Goal: Register for event/course

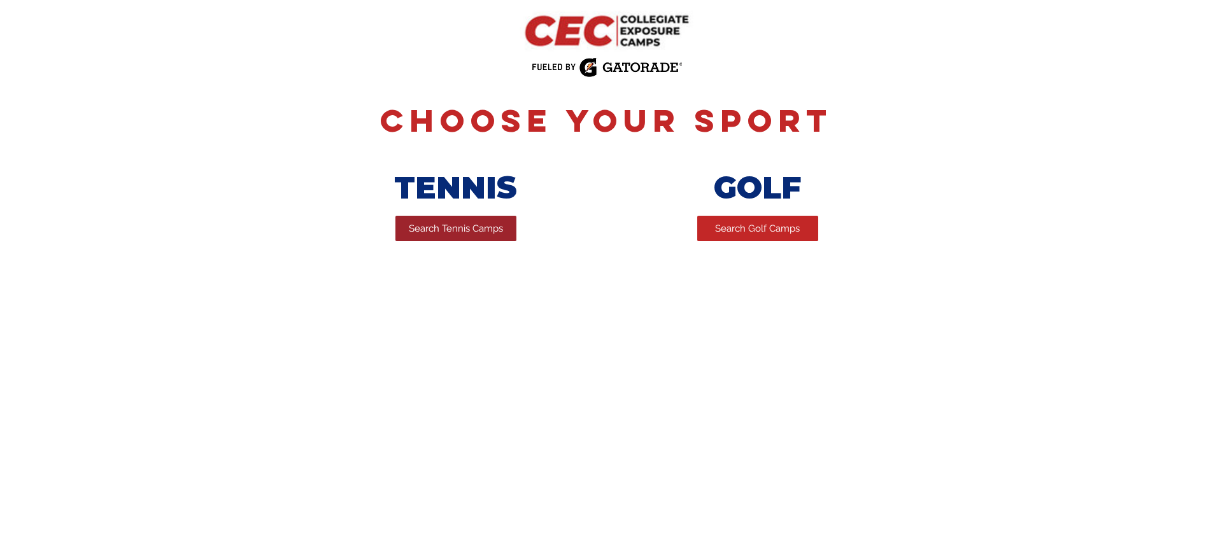
click at [451, 231] on span "Search Tennis Camps" at bounding box center [456, 228] width 94 height 13
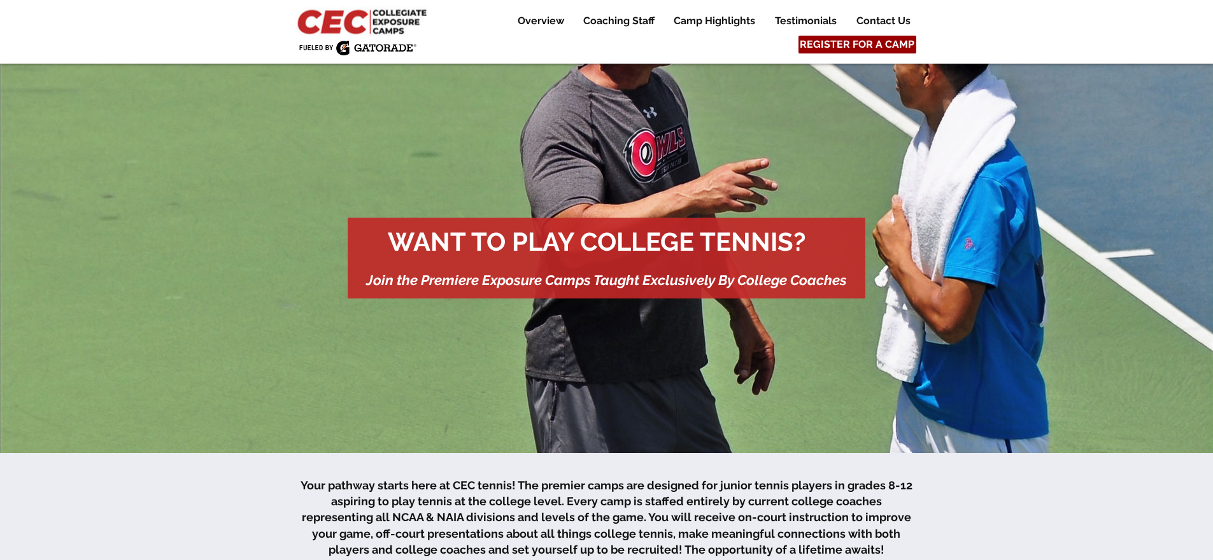
click at [859, 46] on span "REGISTER FOR A CAMP" at bounding box center [857, 45] width 115 height 14
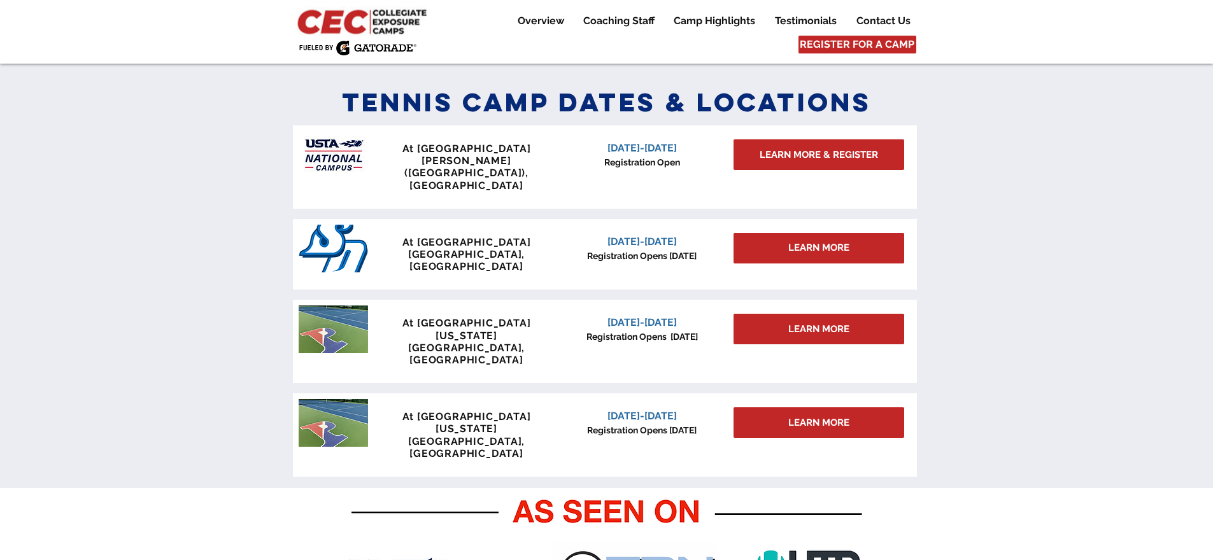
scroll to position [558, 0]
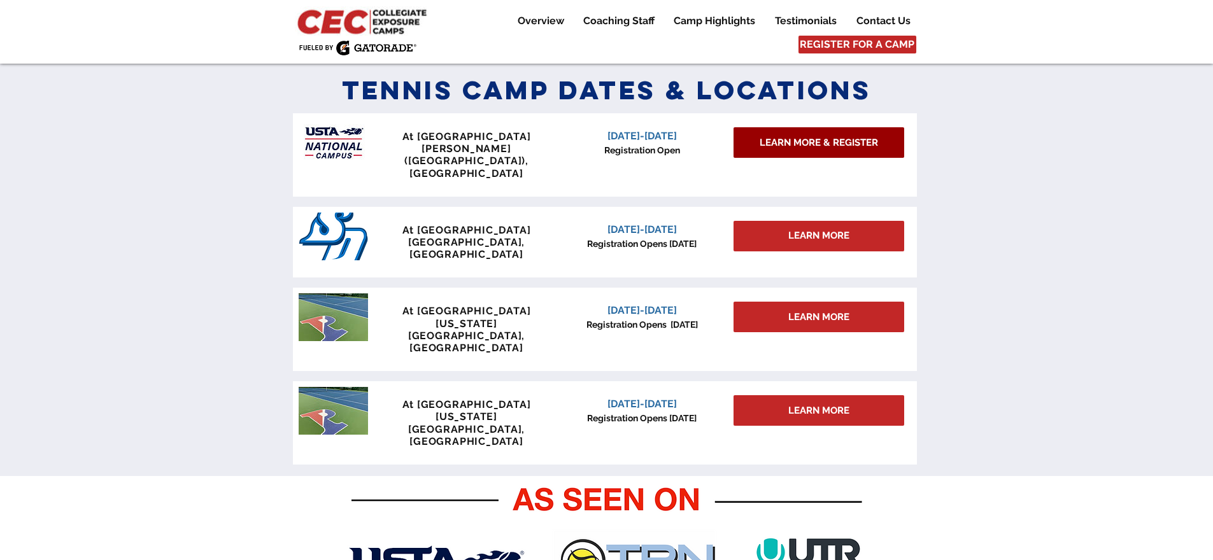
click at [825, 144] on span "LEARN MORE & REGISTER" at bounding box center [819, 142] width 118 height 13
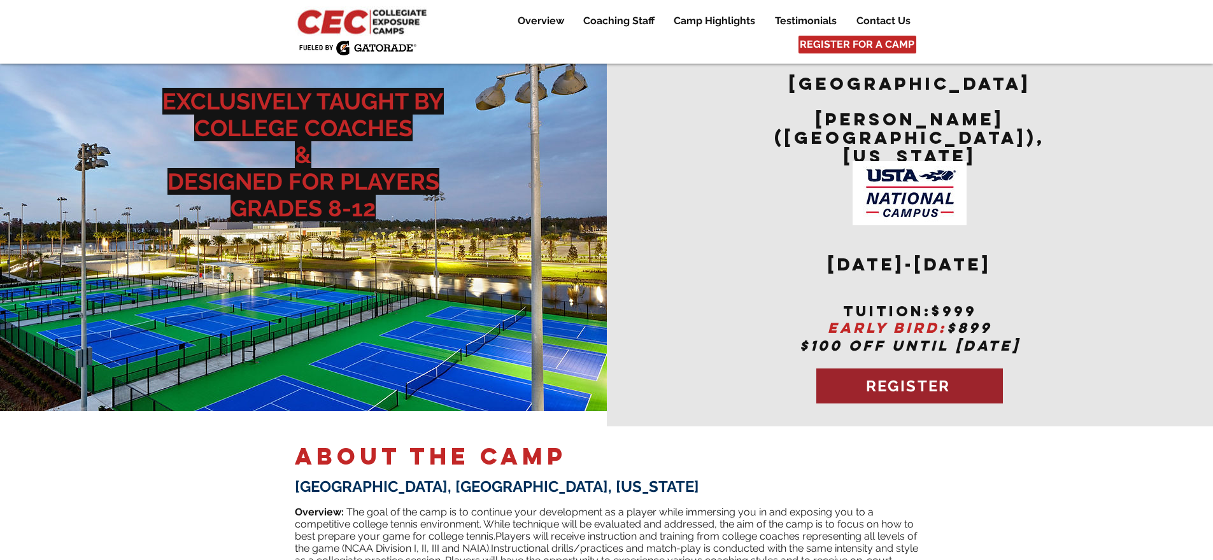
click at [914, 377] on span "REGISTER" at bounding box center [908, 386] width 85 height 18
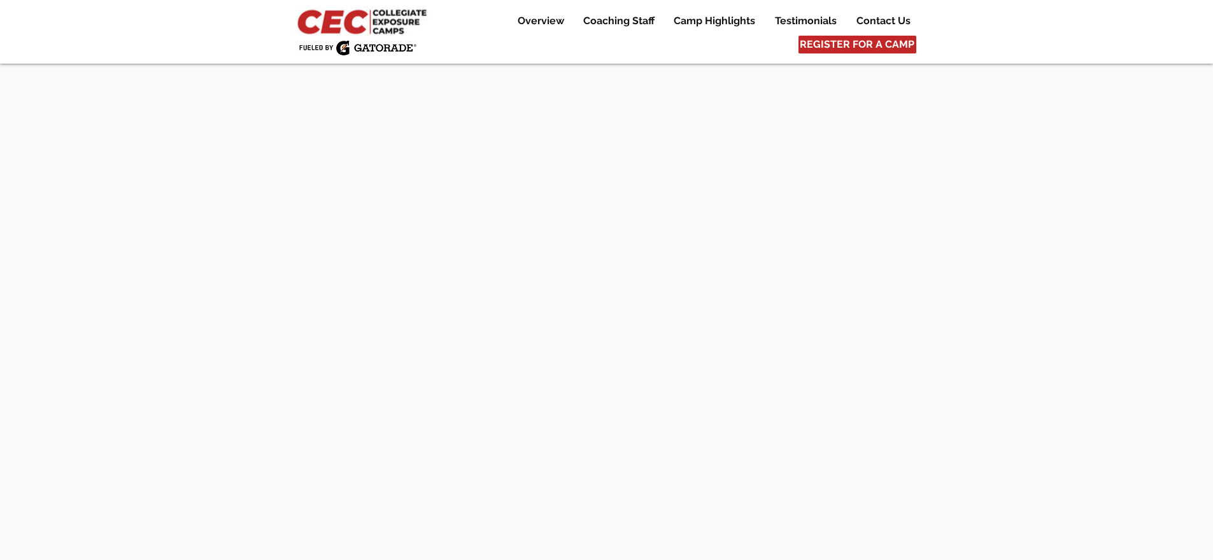
scroll to position [3318, 0]
